Goal: Navigation & Orientation: Understand site structure

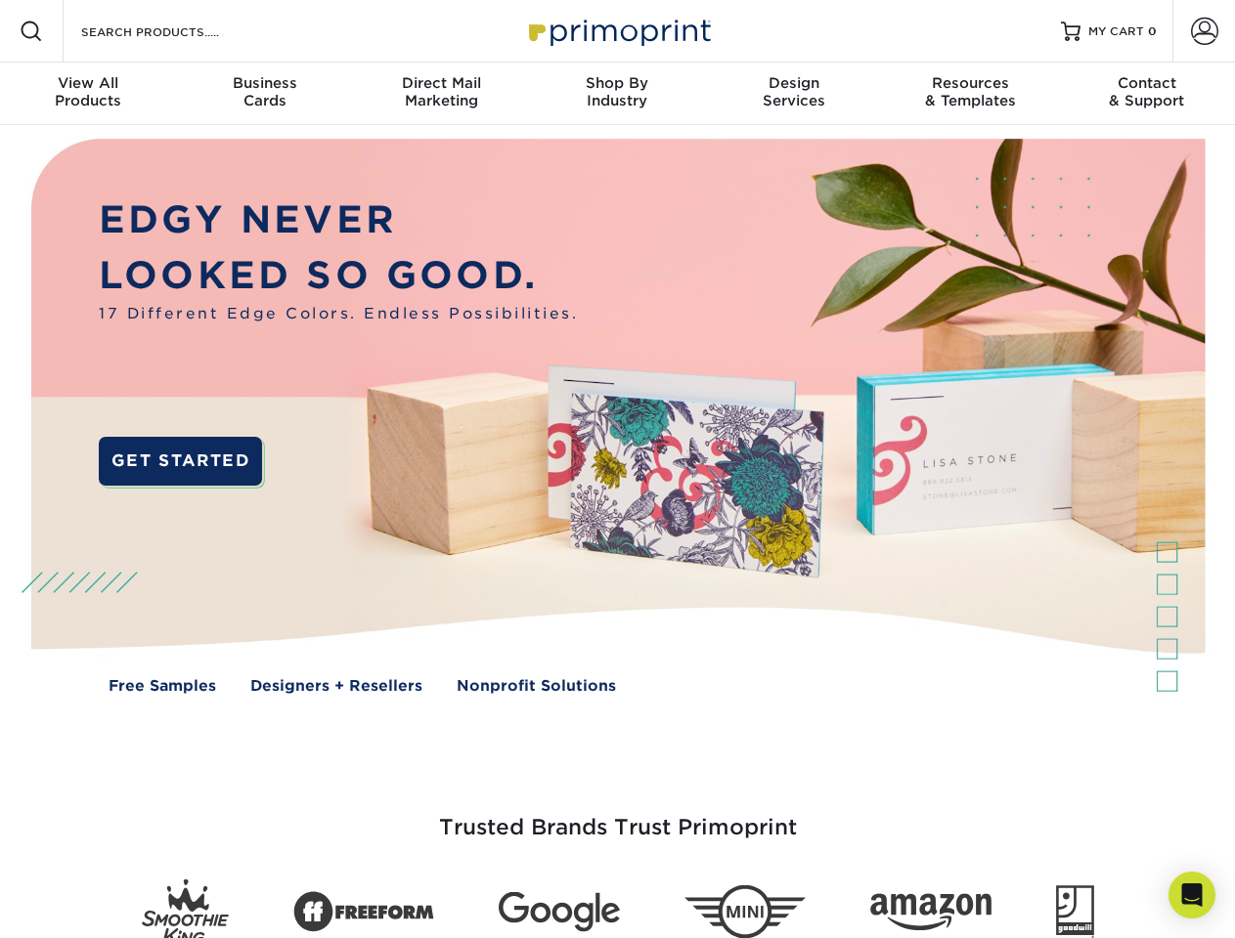
click at [617, 469] on img at bounding box center [617, 430] width 1222 height 611
click at [31, 31] on span at bounding box center [31, 31] width 23 height 23
click at [1203, 31] on span at bounding box center [1204, 31] width 27 height 27
click at [88, 94] on div "View All Products" at bounding box center [88, 91] width 176 height 35
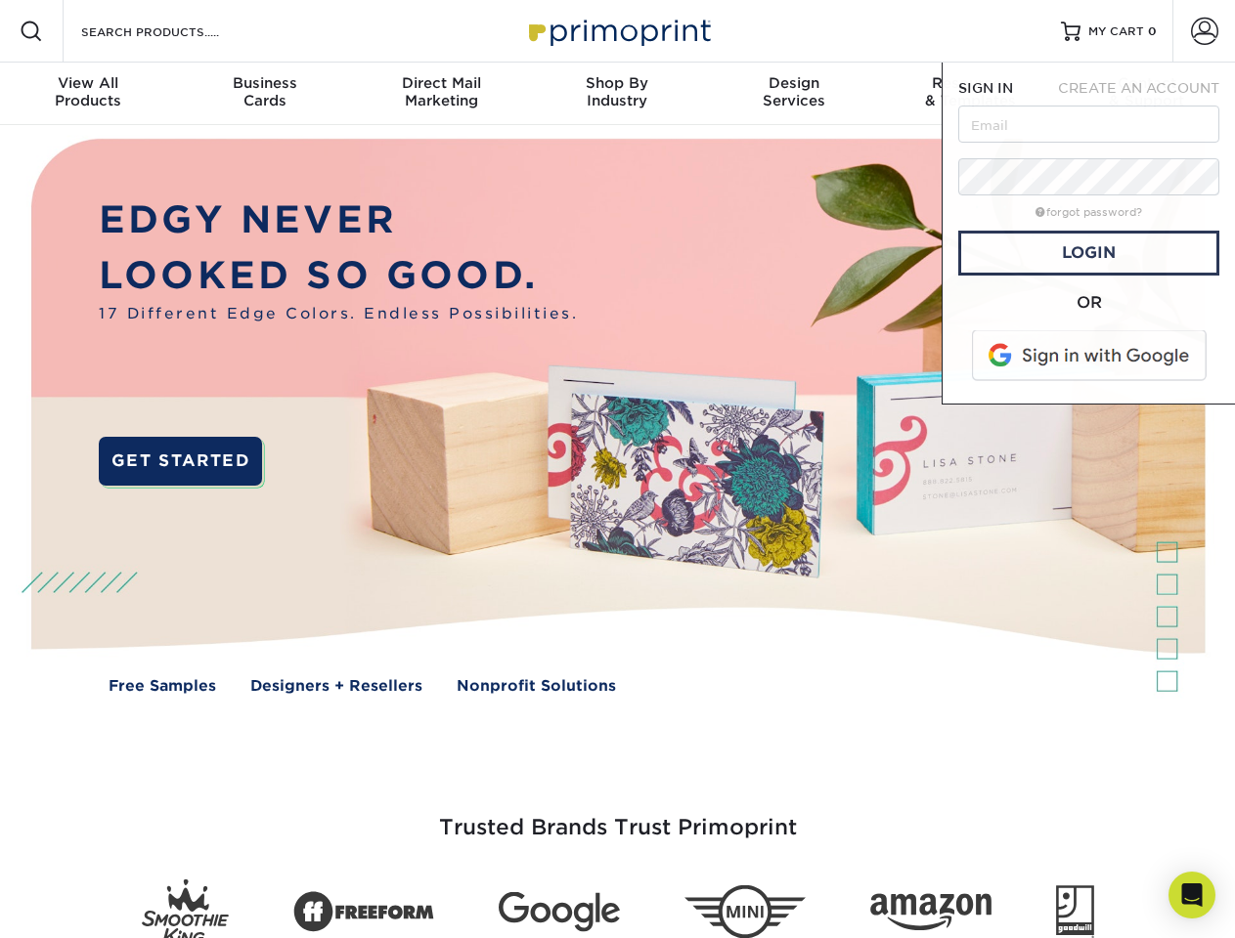
click at [264, 94] on div "Business Cards" at bounding box center [264, 91] width 176 height 35
click at [441, 94] on div "Direct Mail Marketing" at bounding box center [441, 91] width 176 height 35
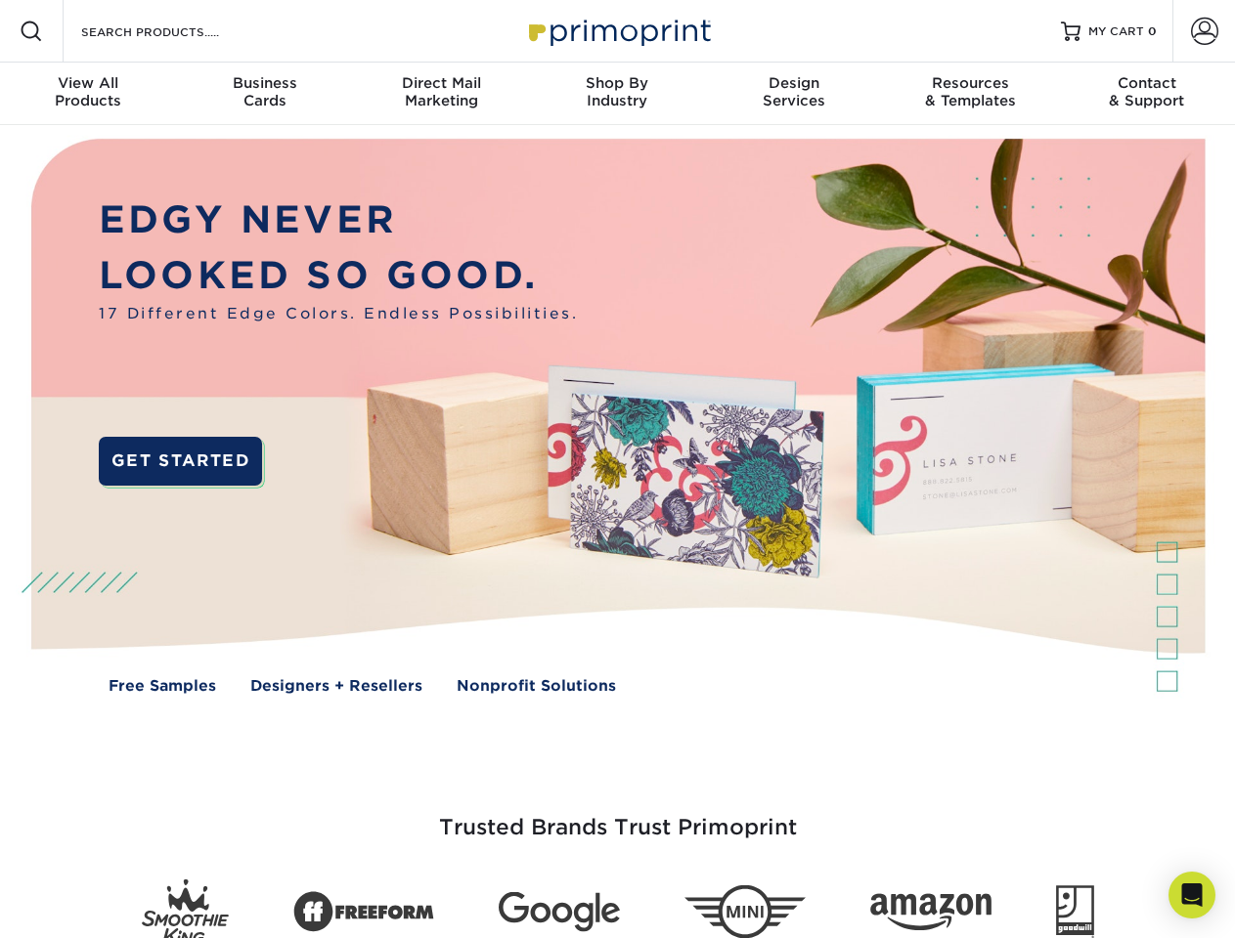
click at [617, 94] on div "Shop By Industry" at bounding box center [617, 91] width 176 height 35
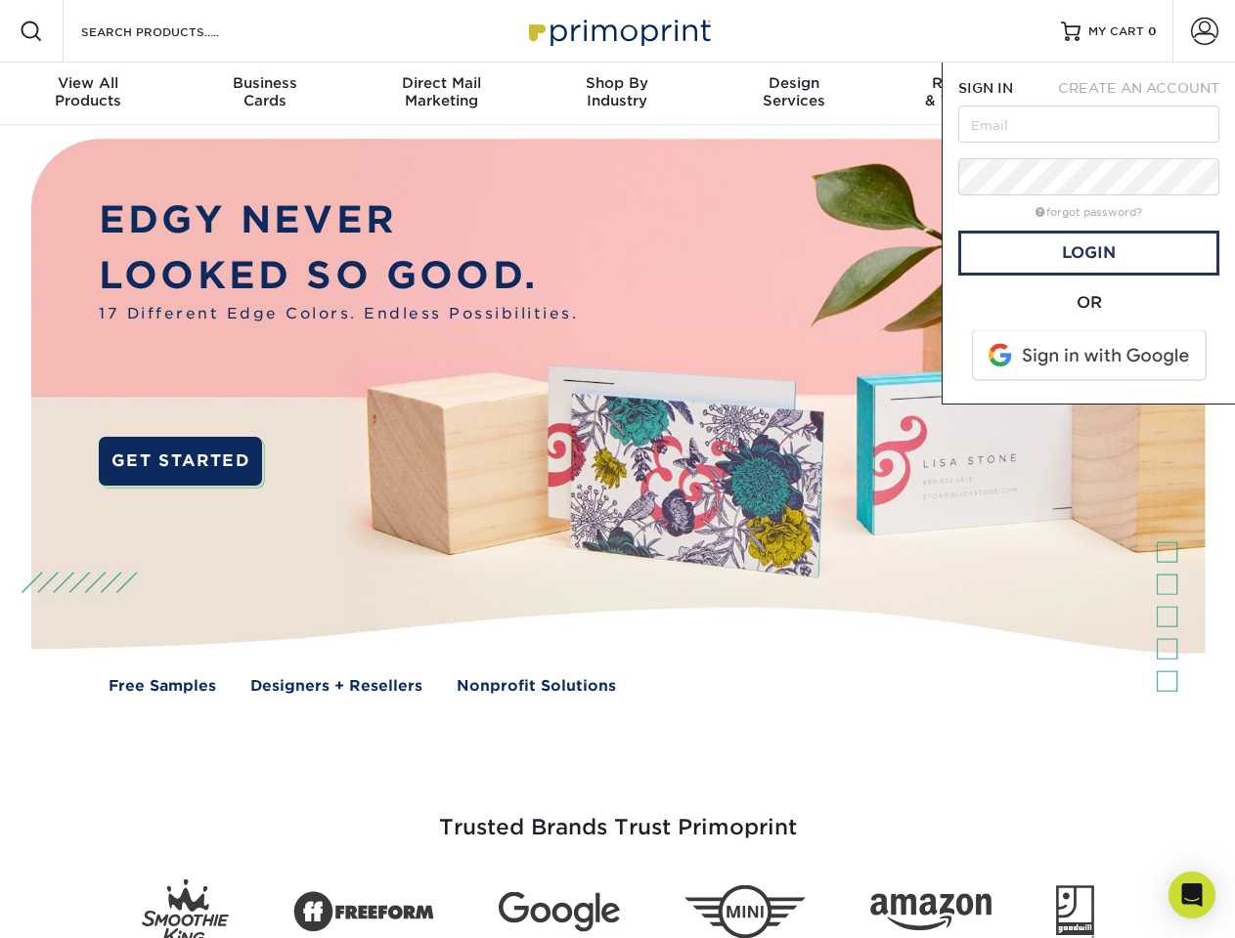
click at [794, 94] on div "Design Services" at bounding box center [794, 91] width 176 height 35
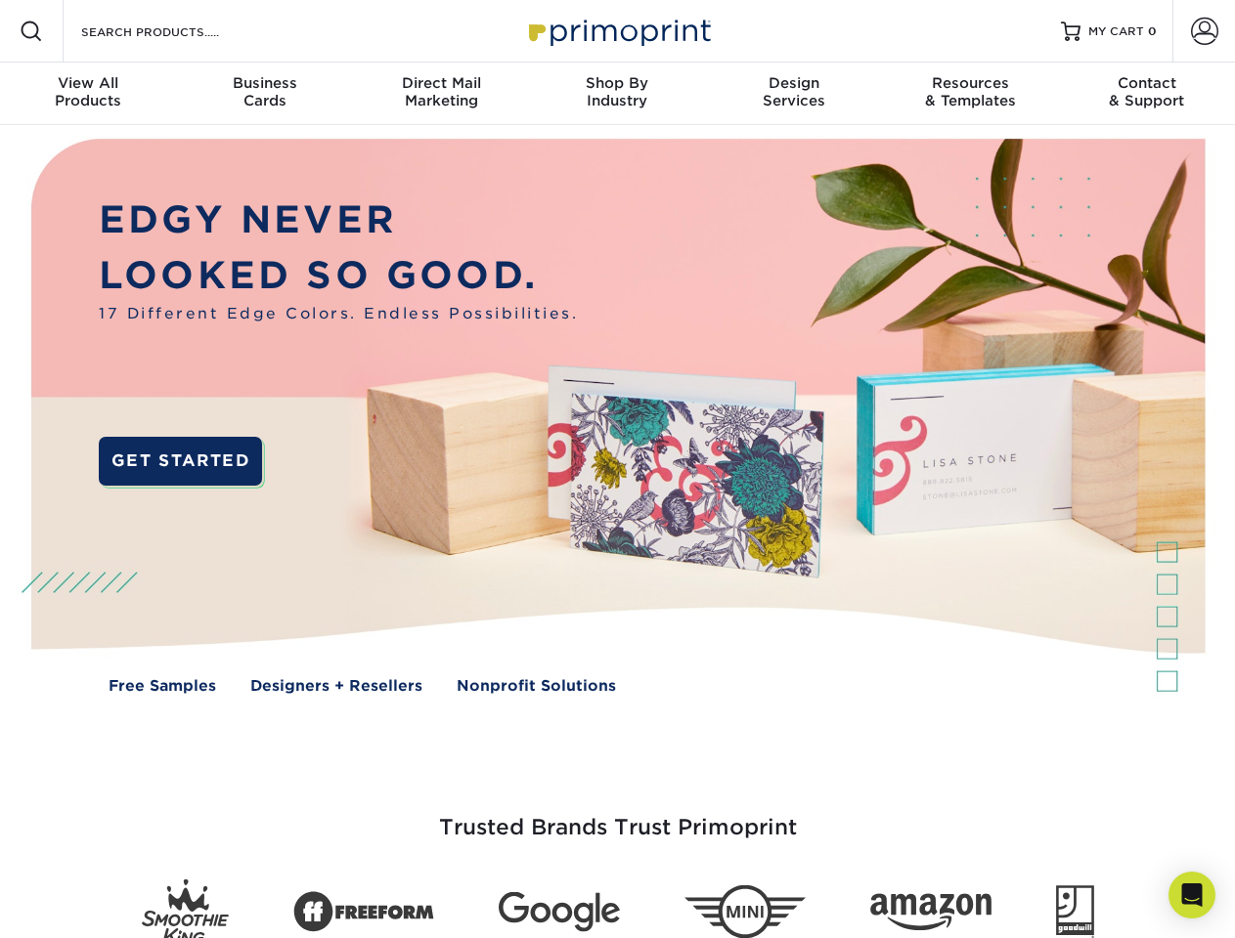
click at [970, 94] on span "SIGN IN" at bounding box center [985, 88] width 55 height 16
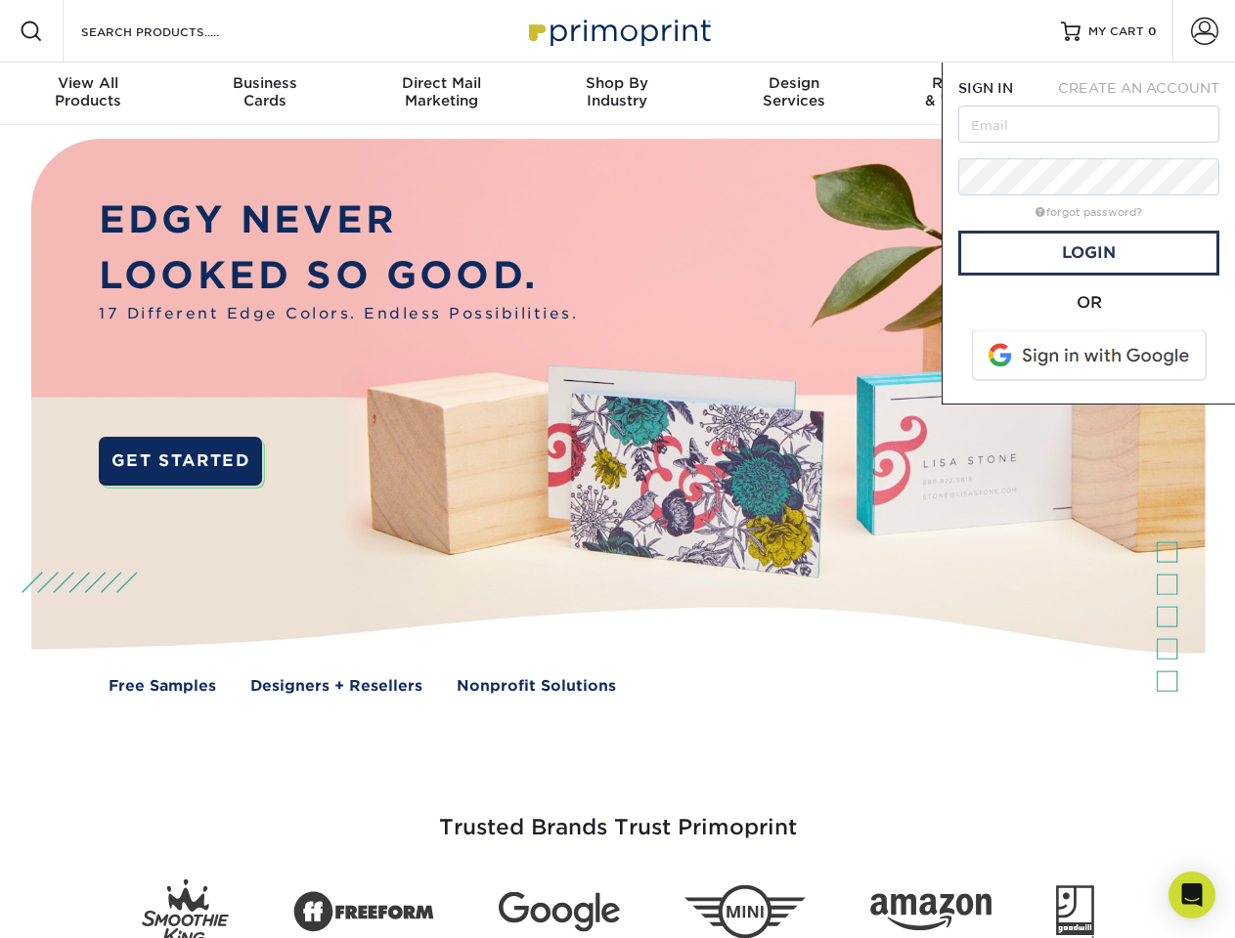
click at [1147, 94] on div "Contact & Support" at bounding box center [1147, 91] width 176 height 35
